Goal: Information Seeking & Learning: Learn about a topic

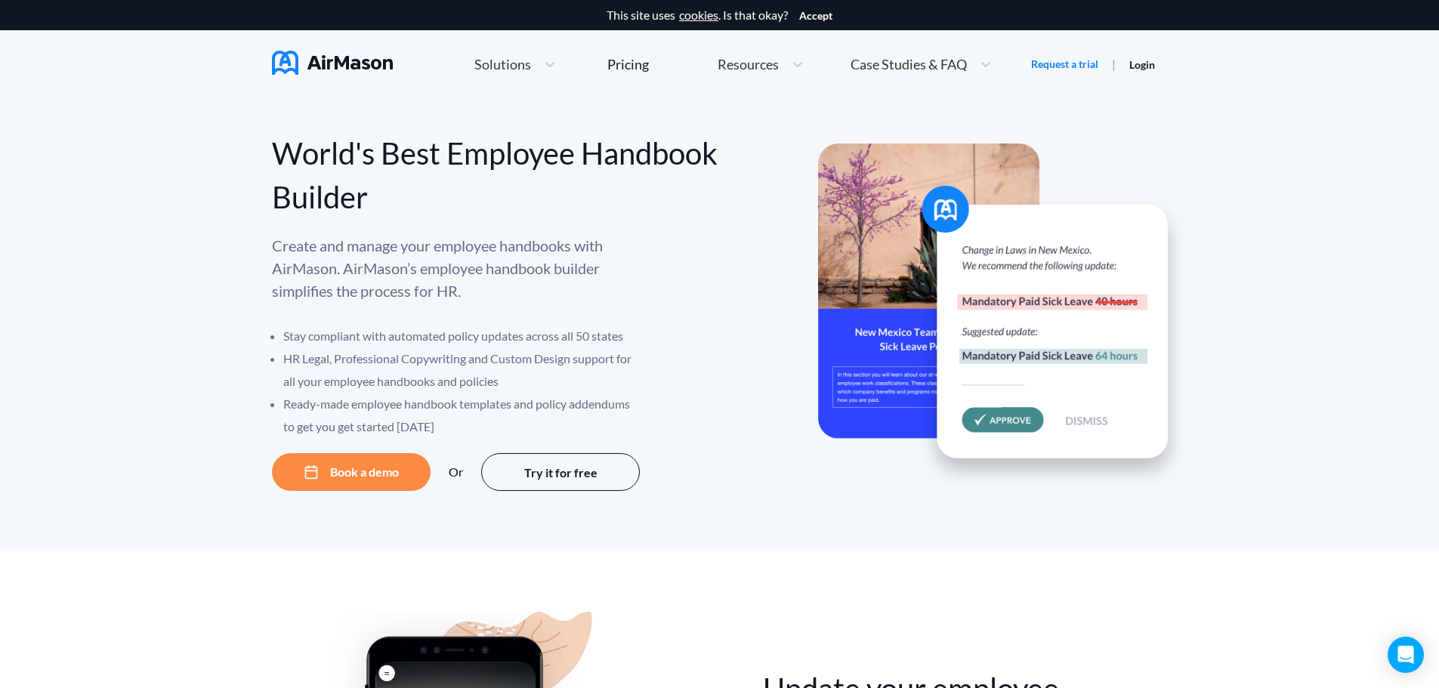
click at [1299, 387] on div "World's Best Employee Handbook Builder Create and manage your employee handbook…" at bounding box center [719, 324] width 1439 height 453
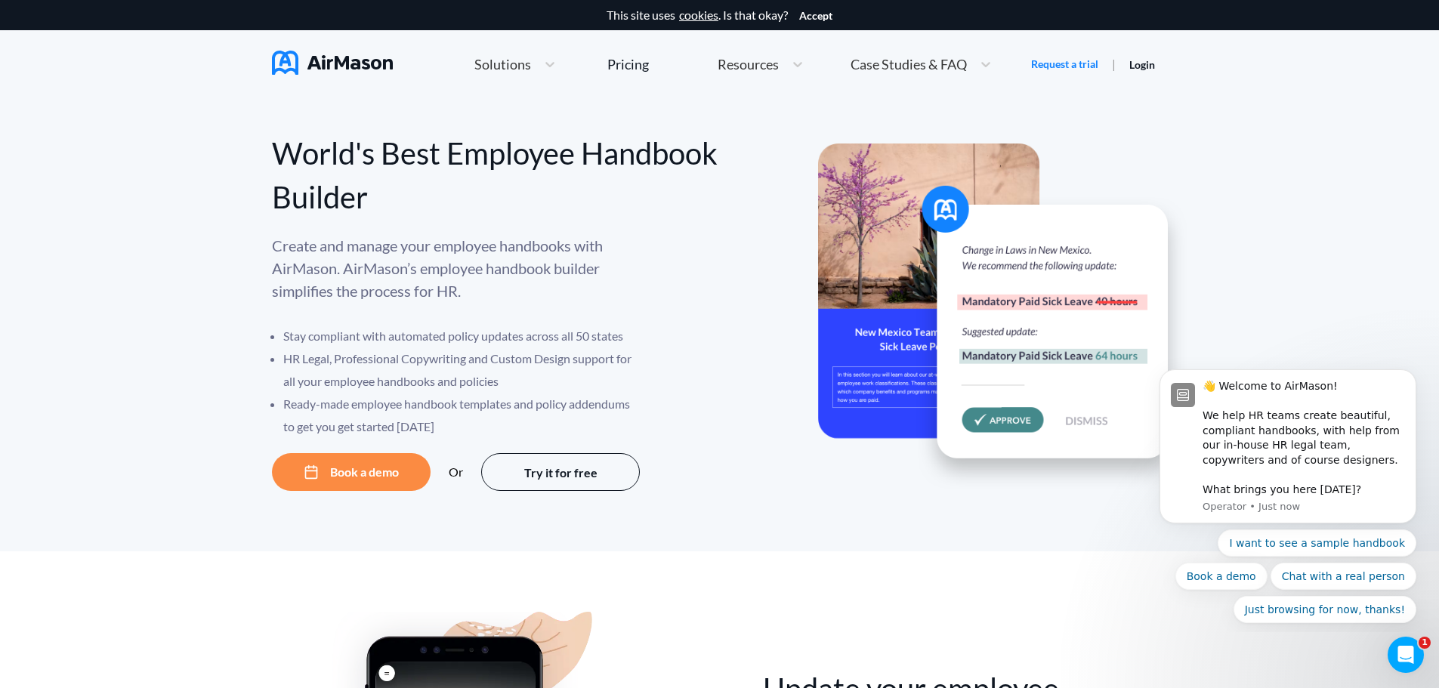
click at [289, 332] on li "Stay compliant with automated policy updates across all 50 states" at bounding box center [462, 336] width 359 height 23
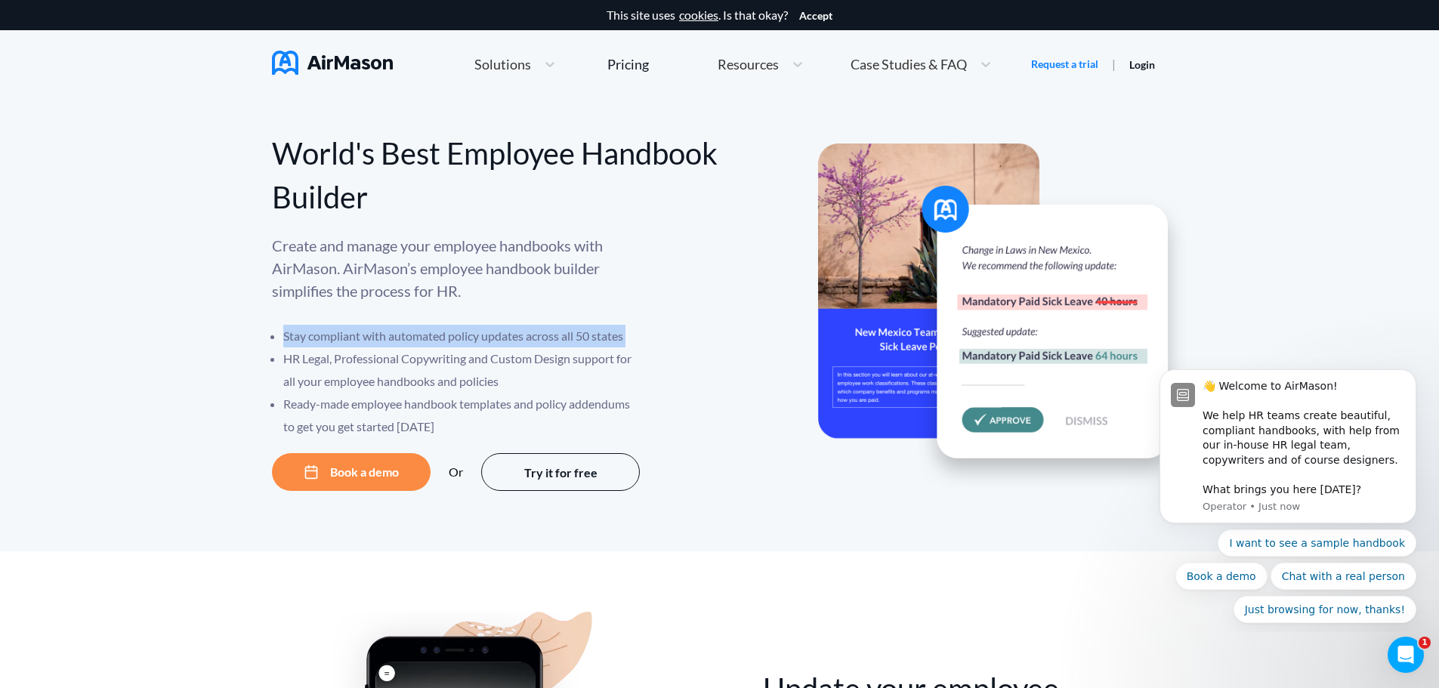
click at [289, 332] on li "Stay compliant with automated policy updates across all 50 states" at bounding box center [462, 336] width 359 height 23
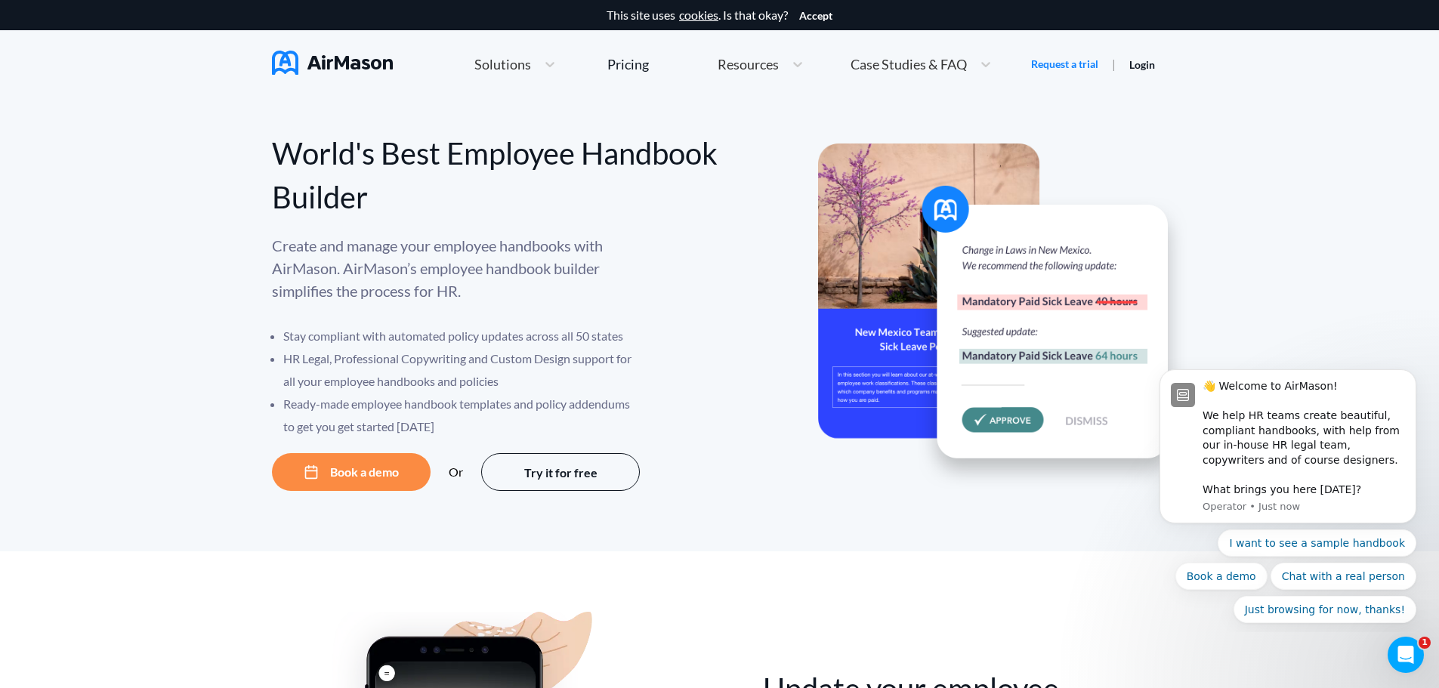
click at [321, 381] on li "HR Legal, Professional Copywriting and Custom Design support for all your emplo…" at bounding box center [462, 369] width 359 height 45
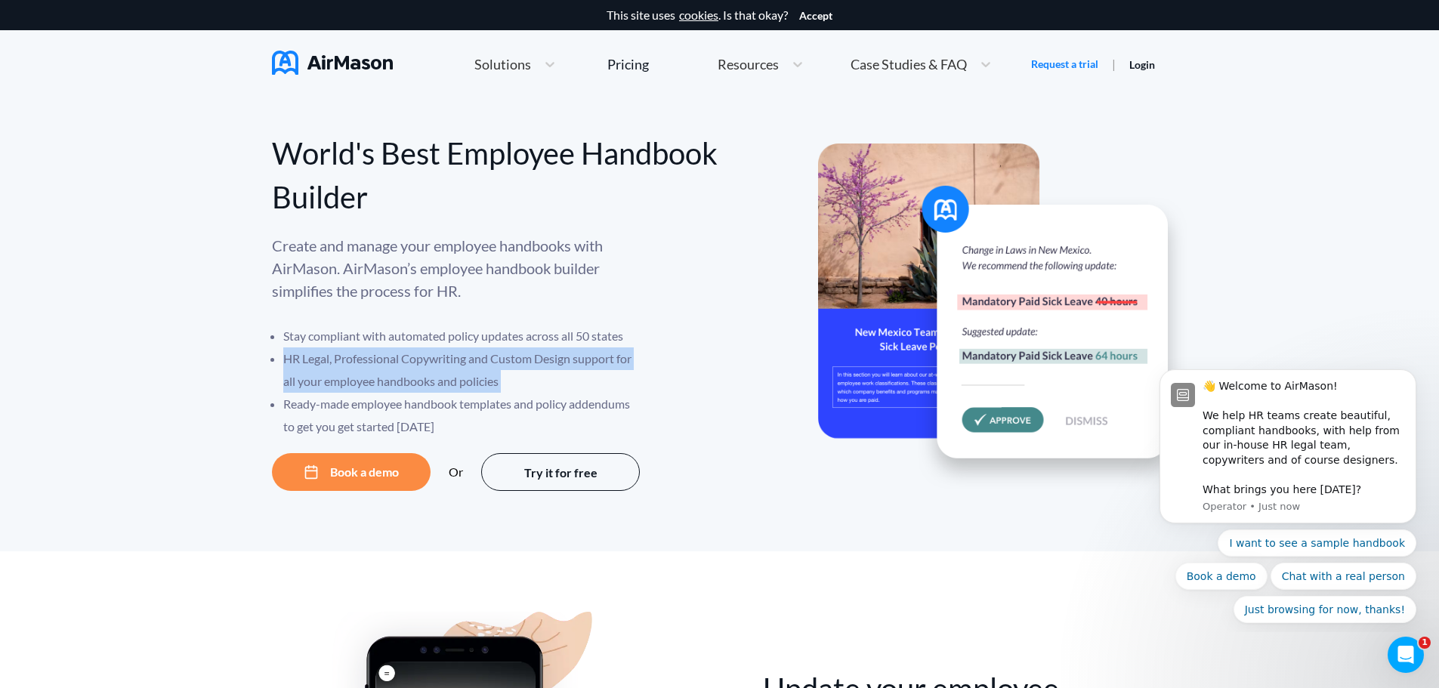
click at [322, 381] on li "HR Legal, Professional Copywriting and Custom Design support for all your emplo…" at bounding box center [462, 369] width 359 height 45
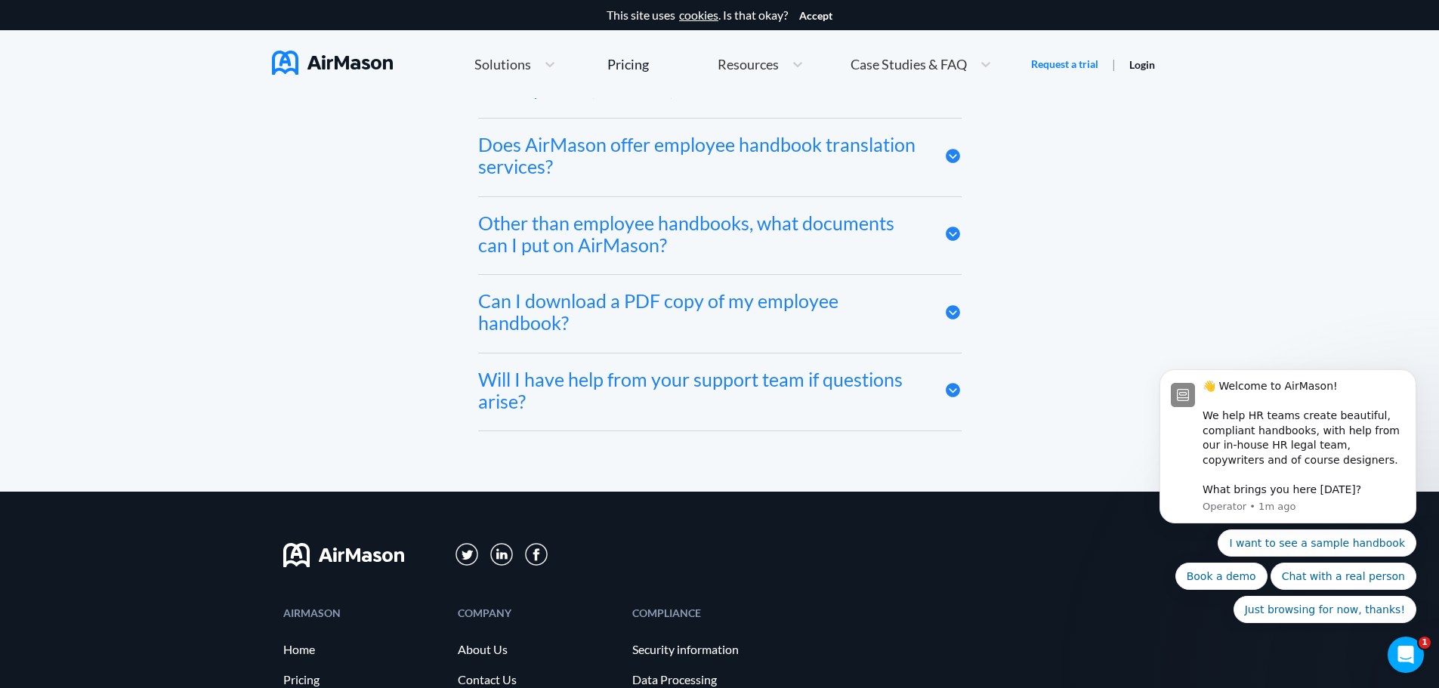
scroll to position [8232, 0]
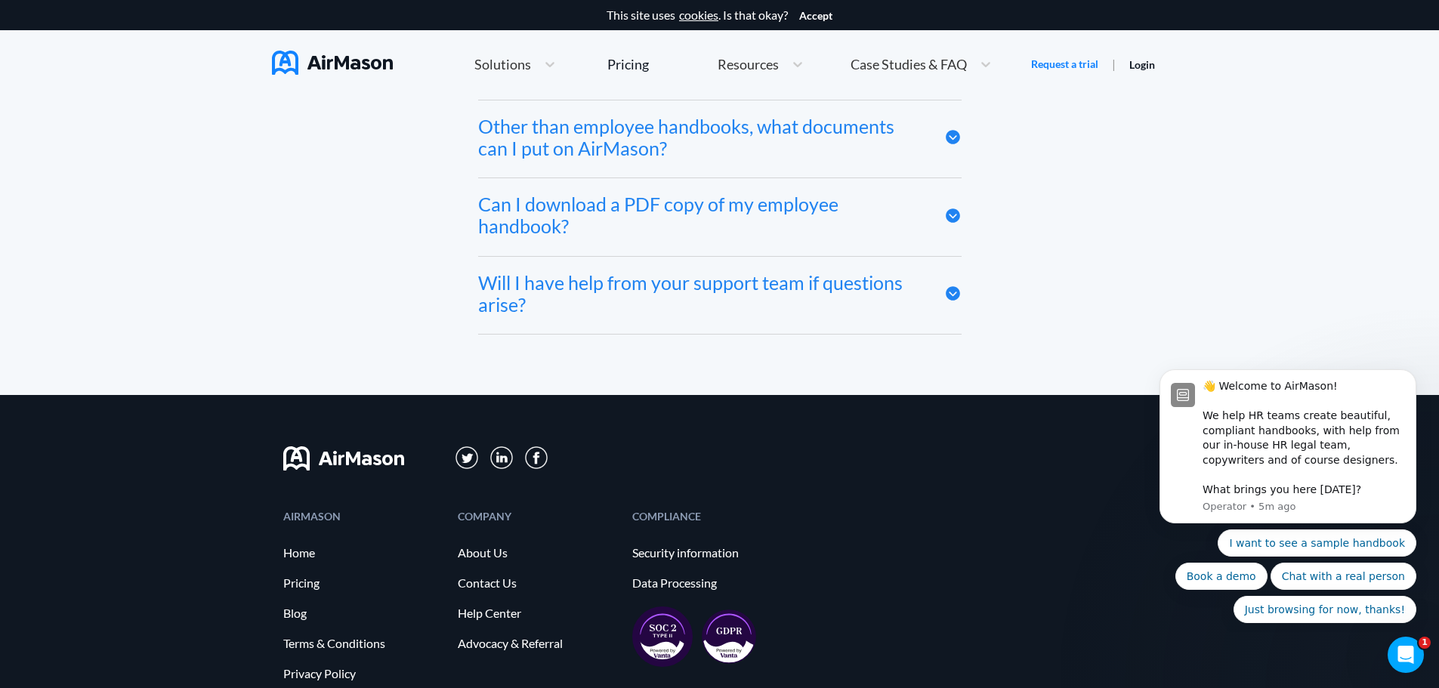
click at [556, 151] on div "Other than employee handbooks, what documents can I put on AirMason?" at bounding box center [699, 138] width 443 height 44
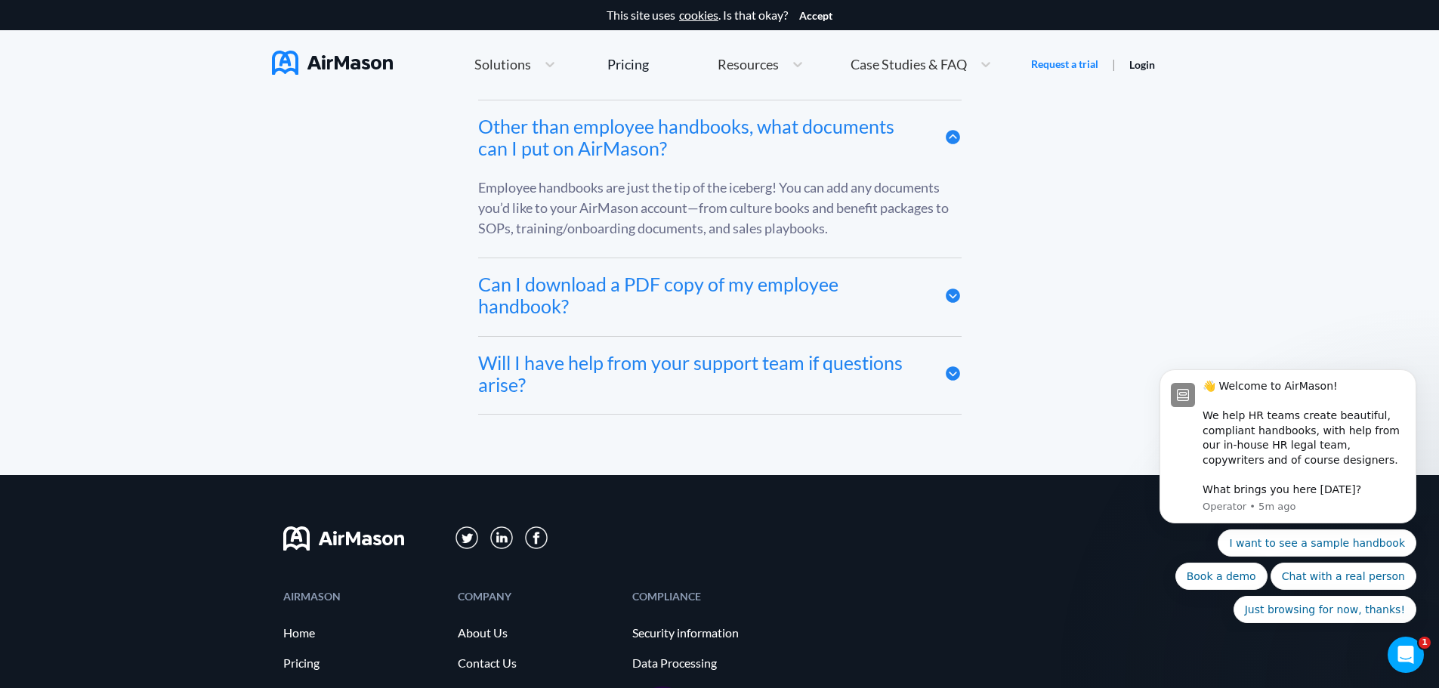
click at [762, 293] on div "Can I download a PDF copy of my employee handbook?" at bounding box center [699, 295] width 443 height 44
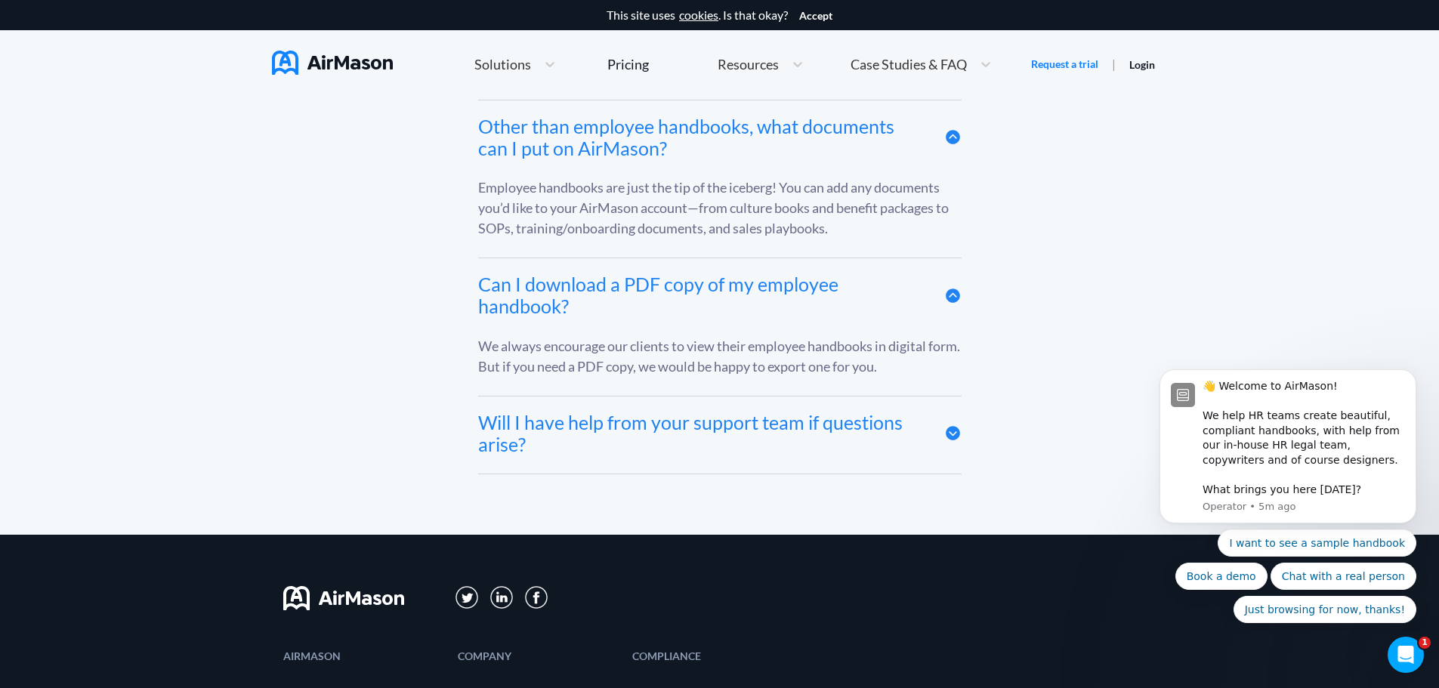
click at [596, 437] on div "Will I have help from your support team if questions arise?" at bounding box center [699, 434] width 443 height 44
